Goal: Navigation & Orientation: Find specific page/section

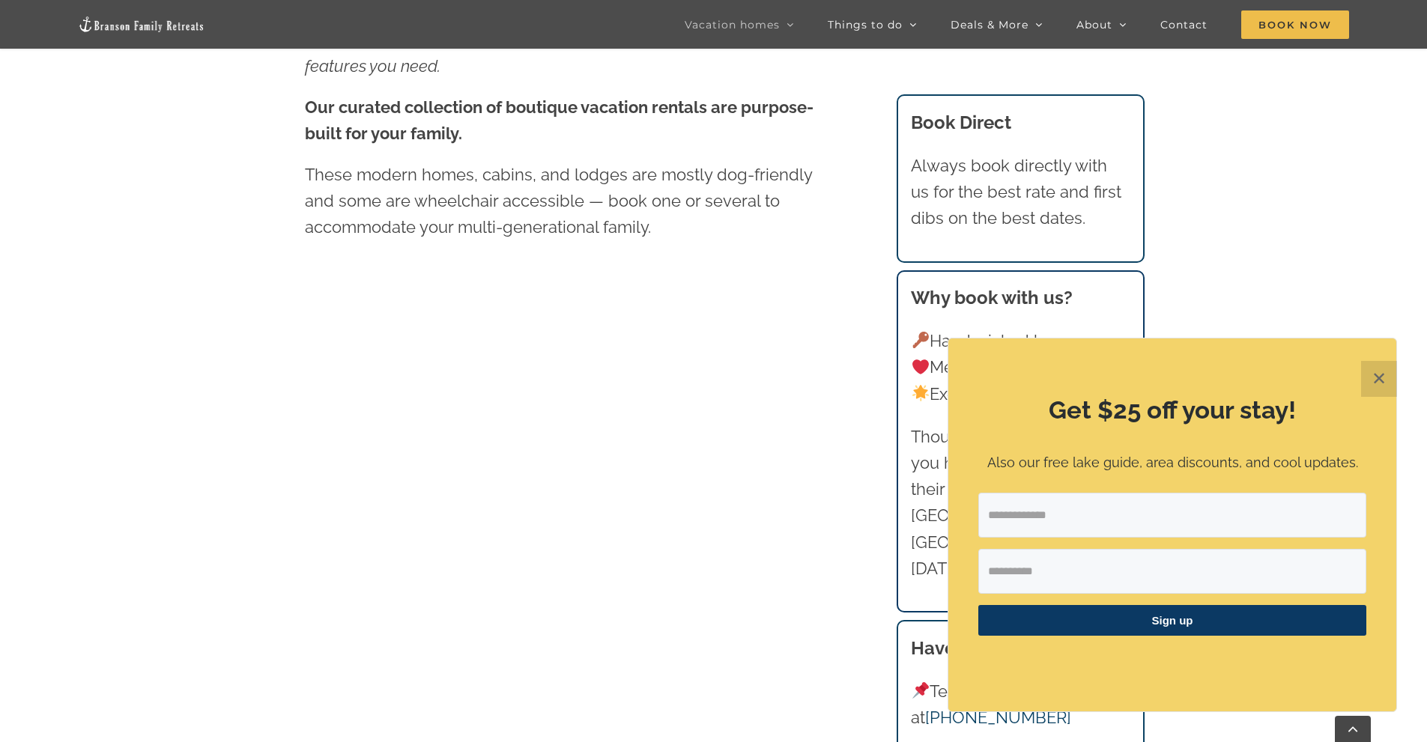
scroll to position [1058, 0]
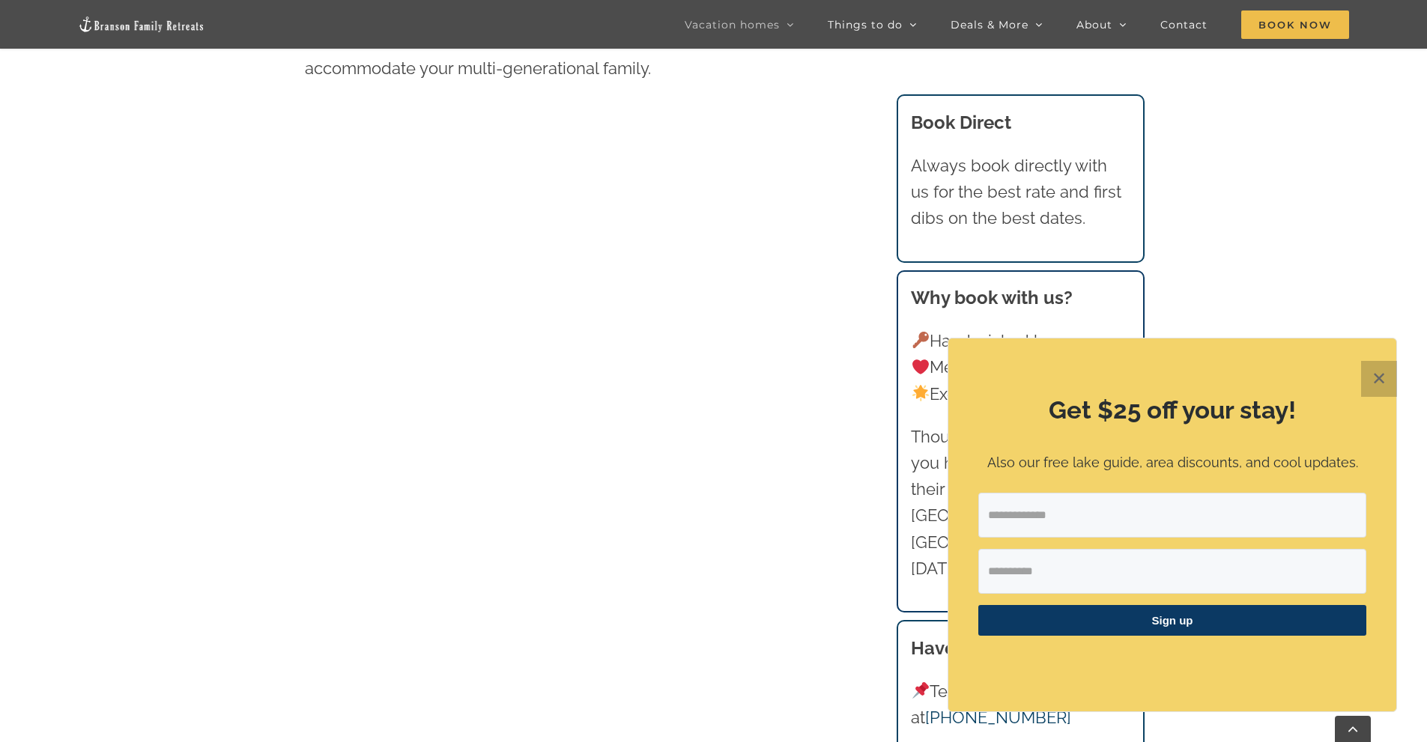
click at [1373, 380] on button "✕" at bounding box center [1379, 379] width 36 height 36
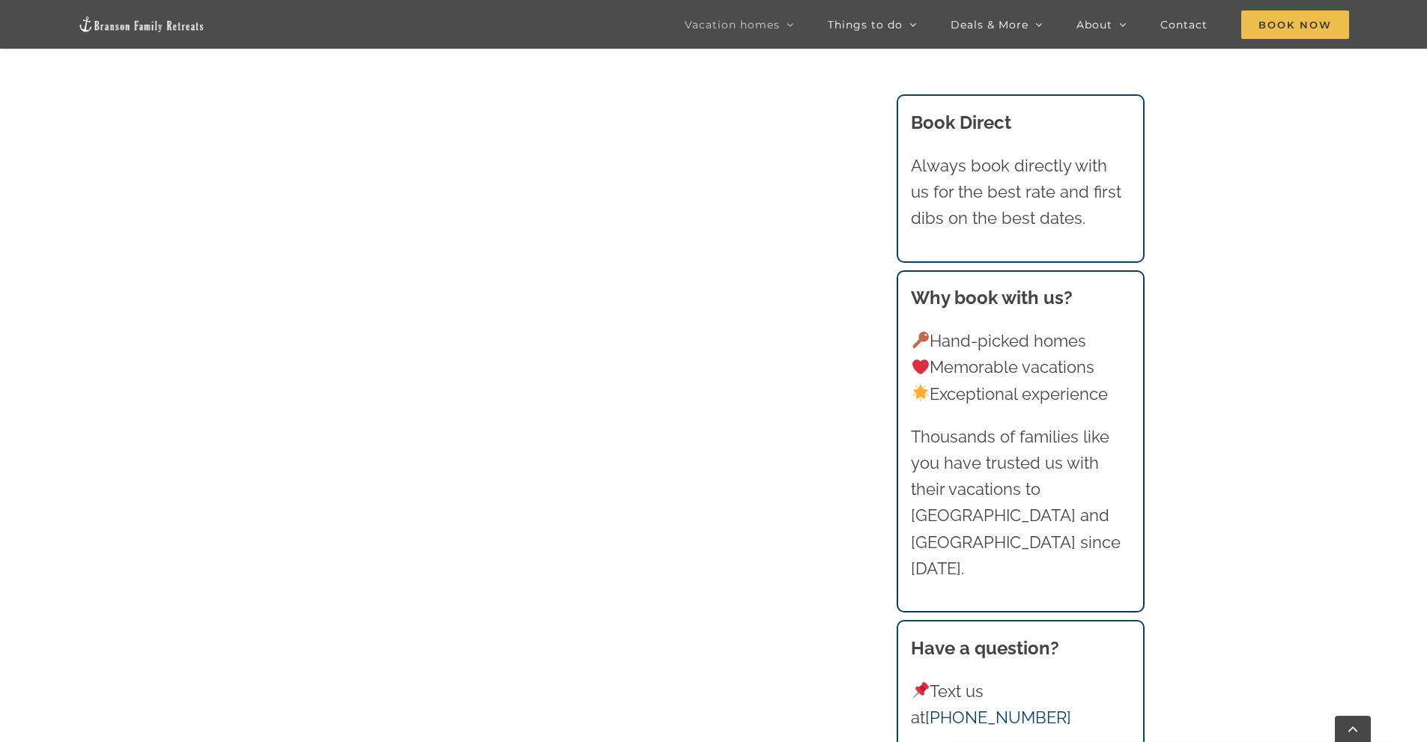
scroll to position [1582, 0]
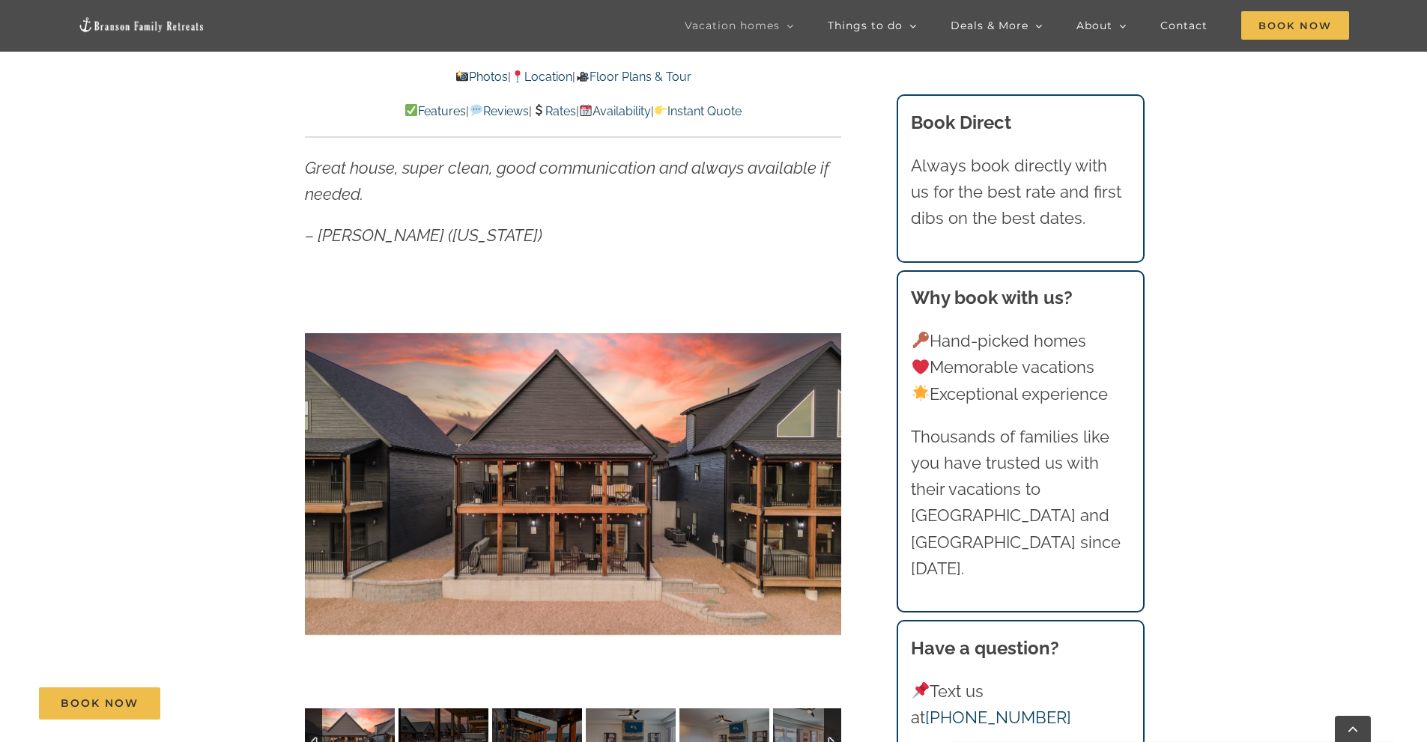
scroll to position [1167, 0]
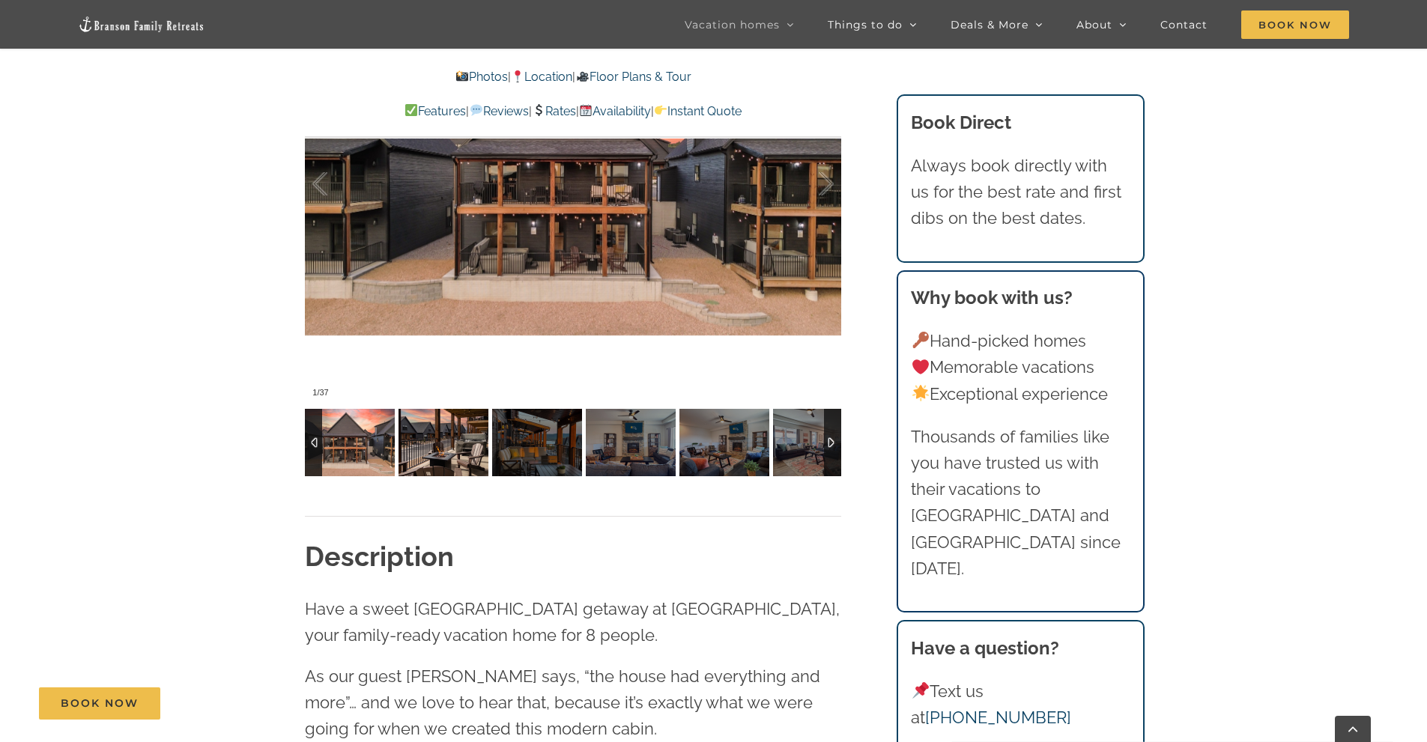
click at [408, 450] on img at bounding box center [444, 442] width 90 height 67
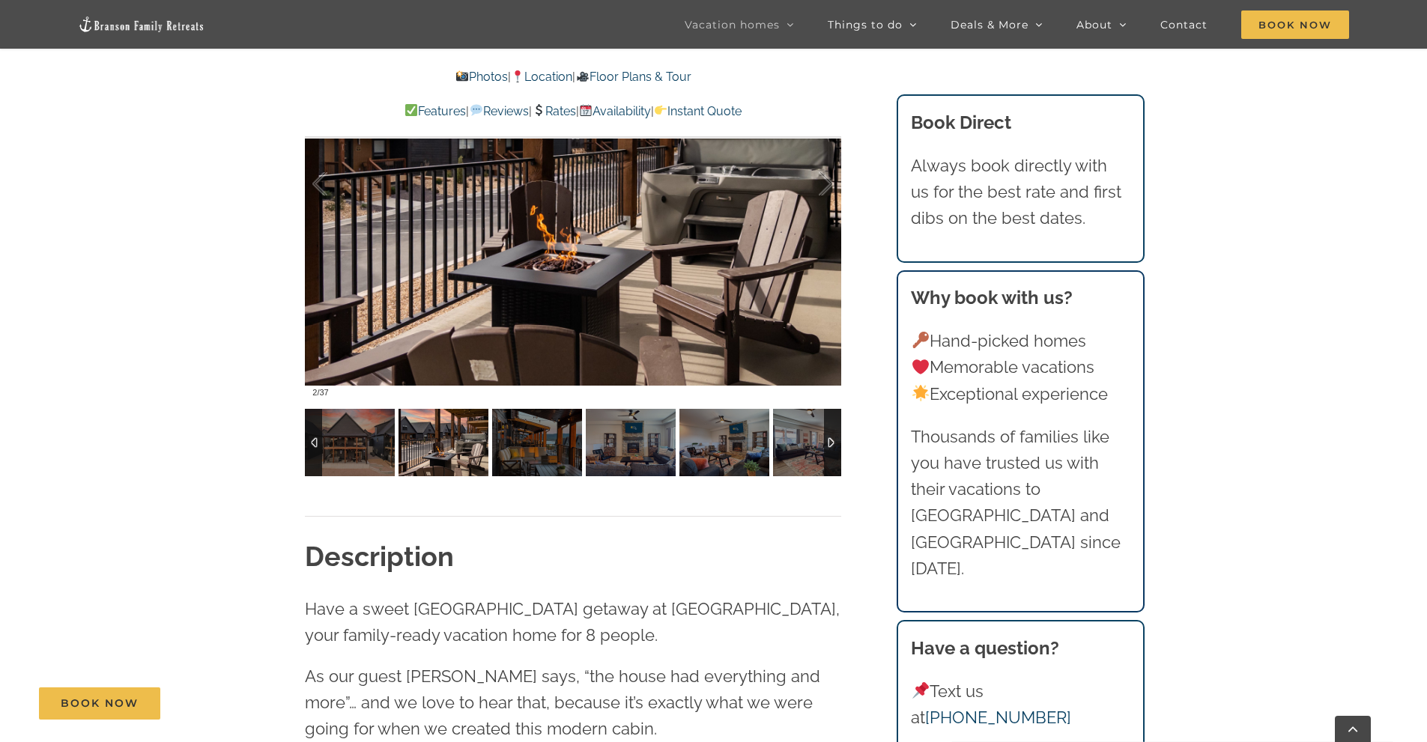
click at [518, 442] on img at bounding box center [537, 442] width 90 height 67
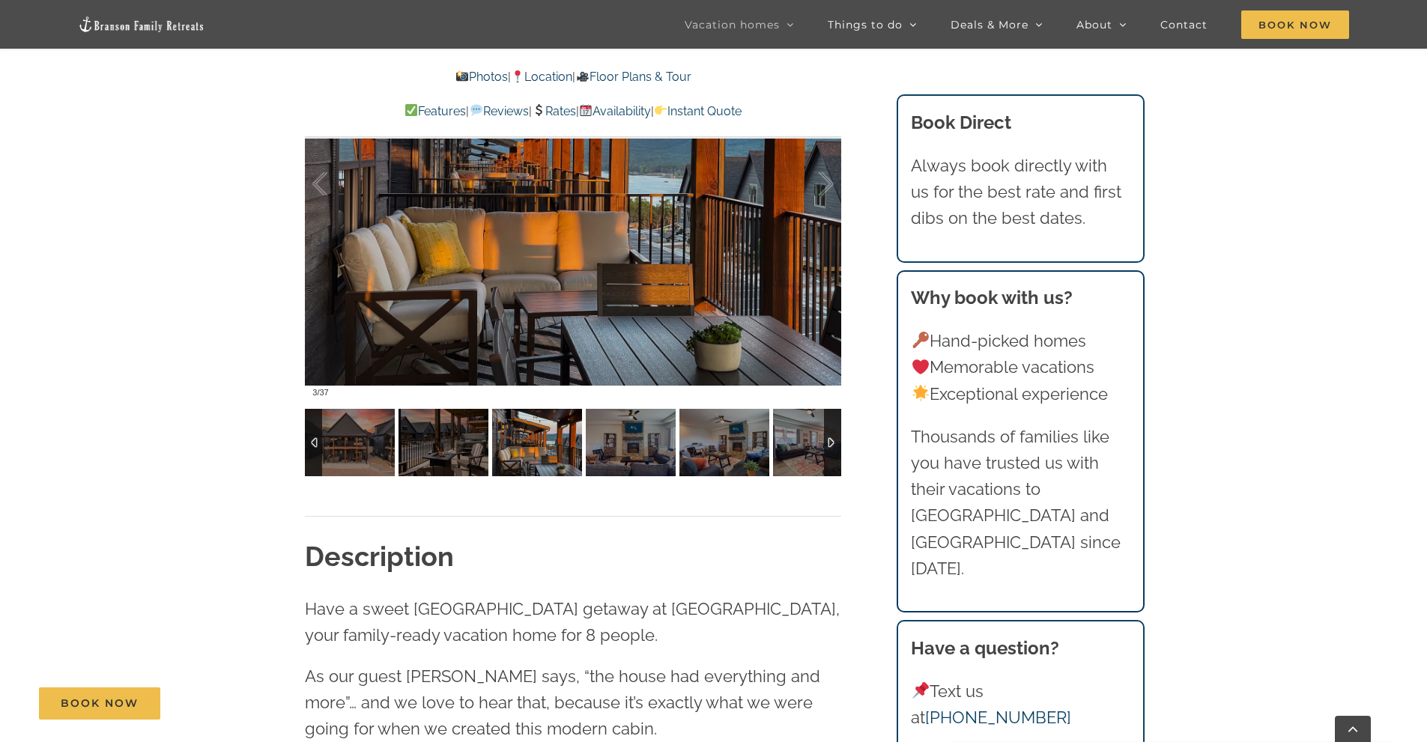
click at [615, 443] on img at bounding box center [631, 442] width 90 height 67
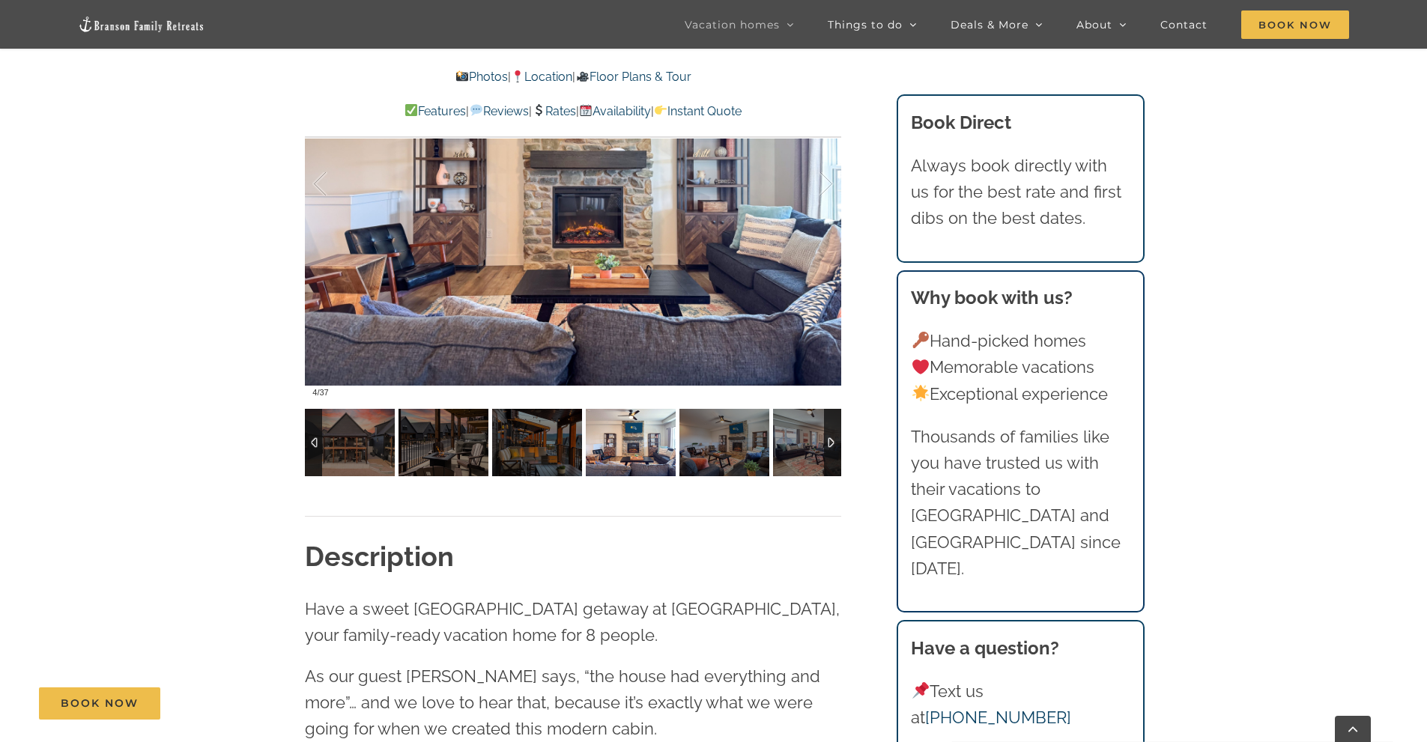
click at [673, 444] on img at bounding box center [631, 442] width 90 height 67
click at [716, 442] on img at bounding box center [725, 442] width 90 height 67
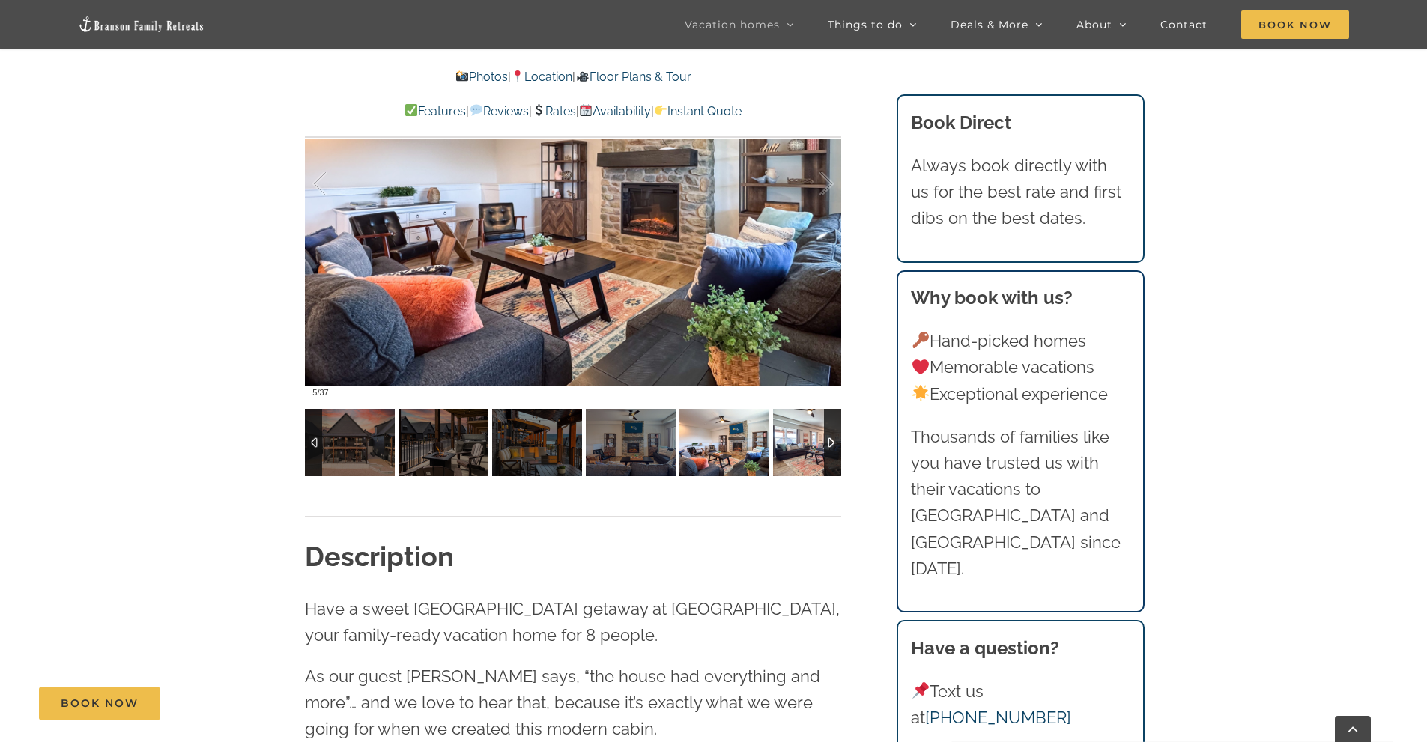
click at [780, 441] on img at bounding box center [818, 442] width 90 height 67
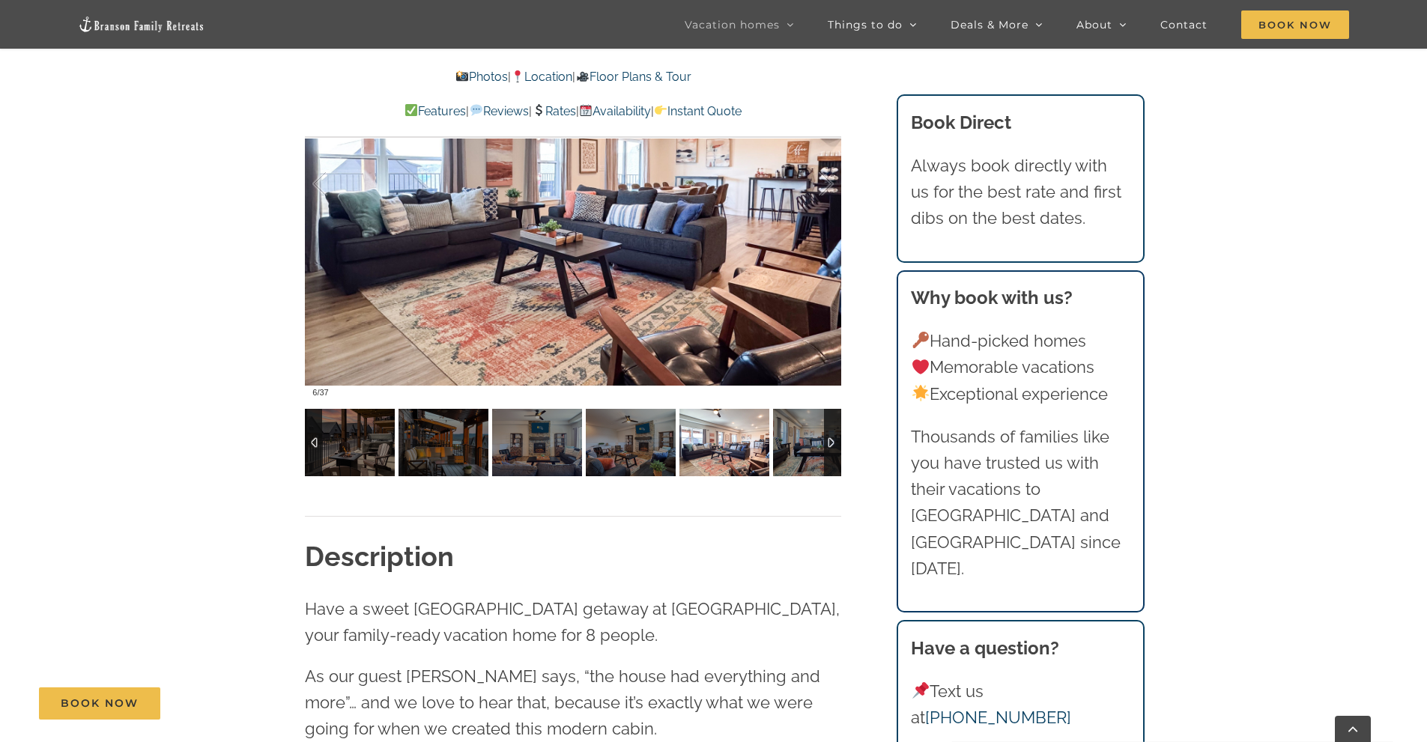
click at [826, 442] on div at bounding box center [832, 442] width 17 height 67
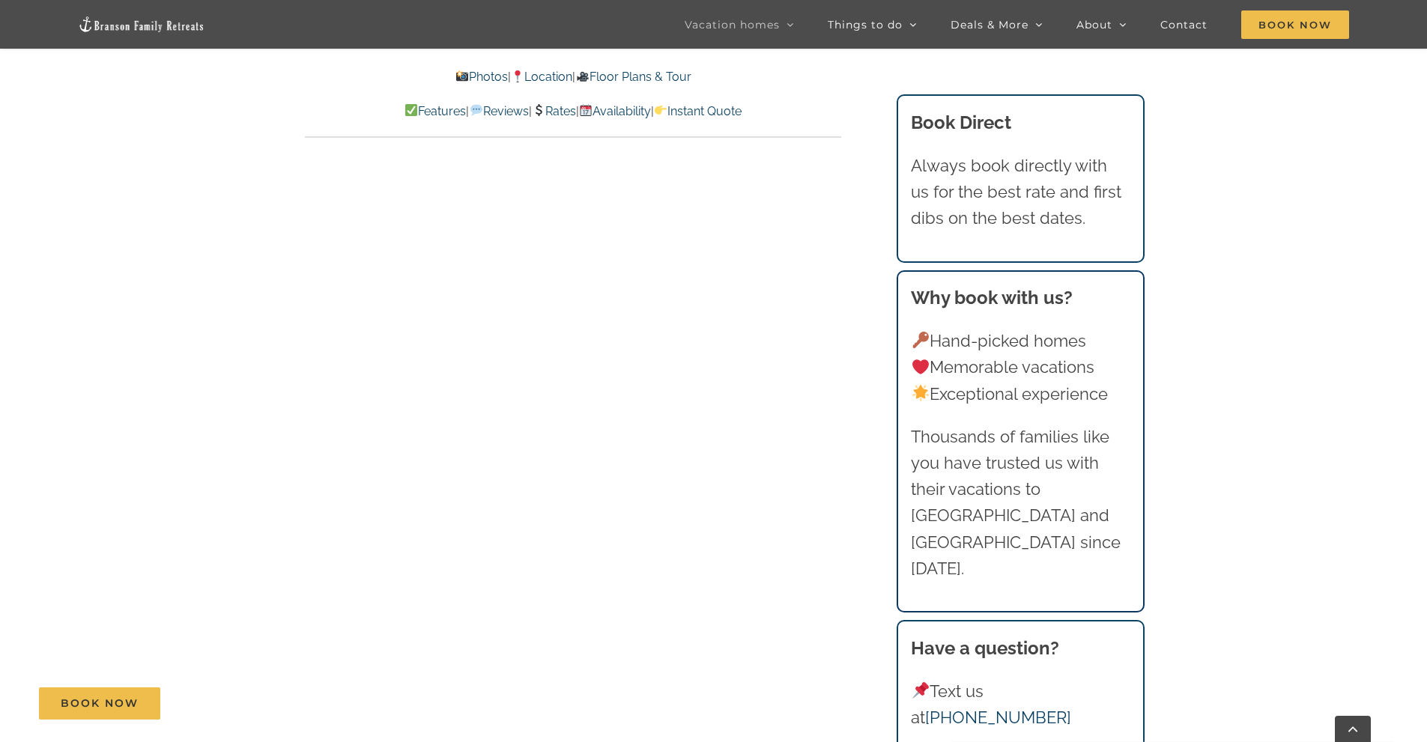
scroll to position [7236, 0]
